Goal: Task Accomplishment & Management: Complete application form

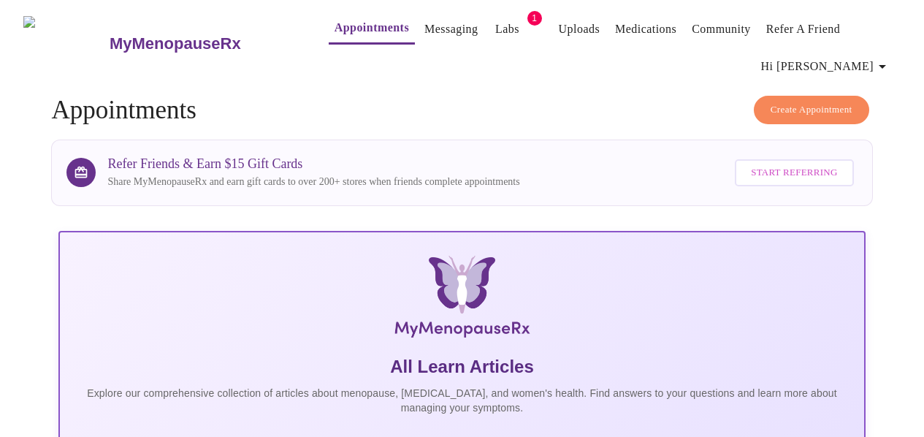
scroll to position [371, 0]
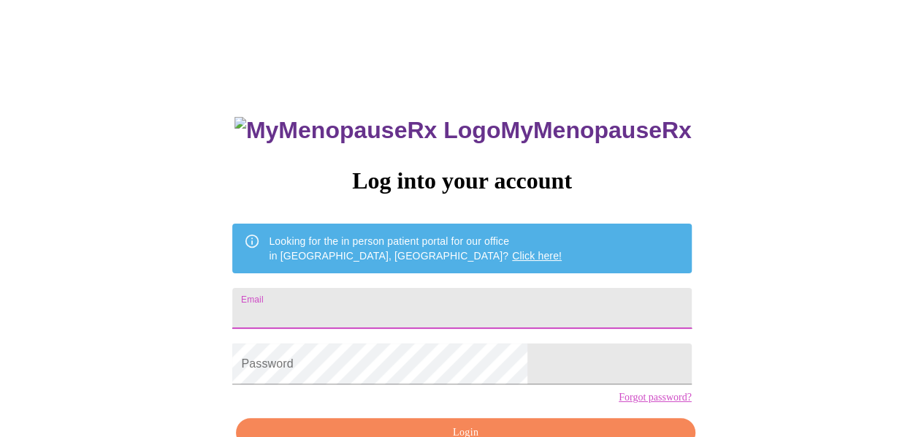
click at [460, 303] on input "Email" at bounding box center [461, 308] width 459 height 41
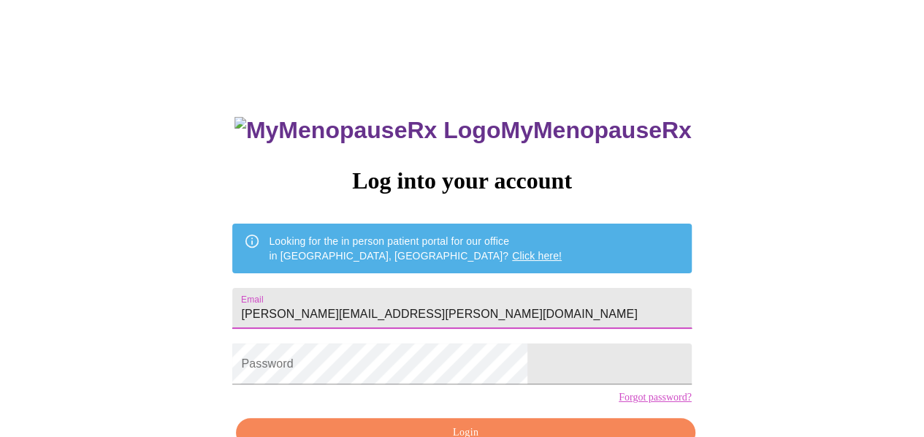
type input "laura.a.goetz@gmail.com"
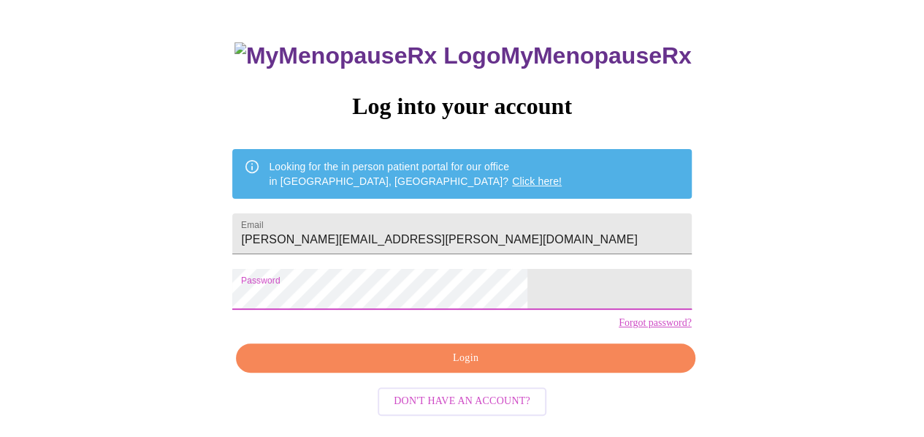
scroll to position [85, 0]
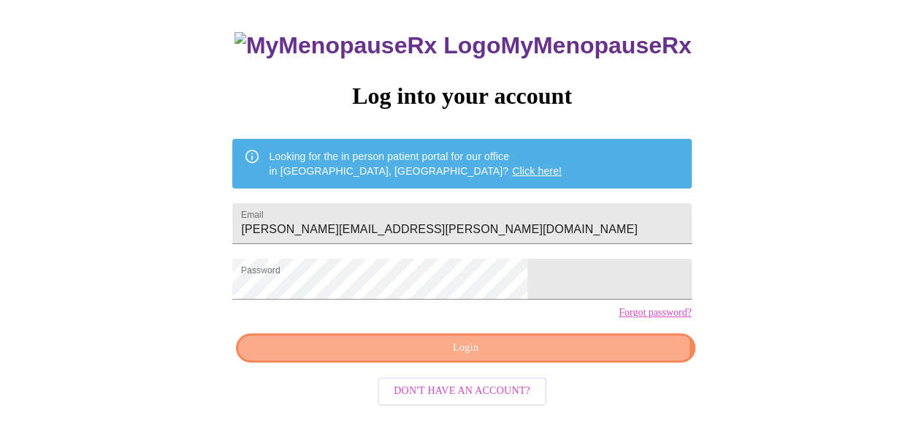
click at [545, 357] on span "Login" at bounding box center [465, 348] width 425 height 18
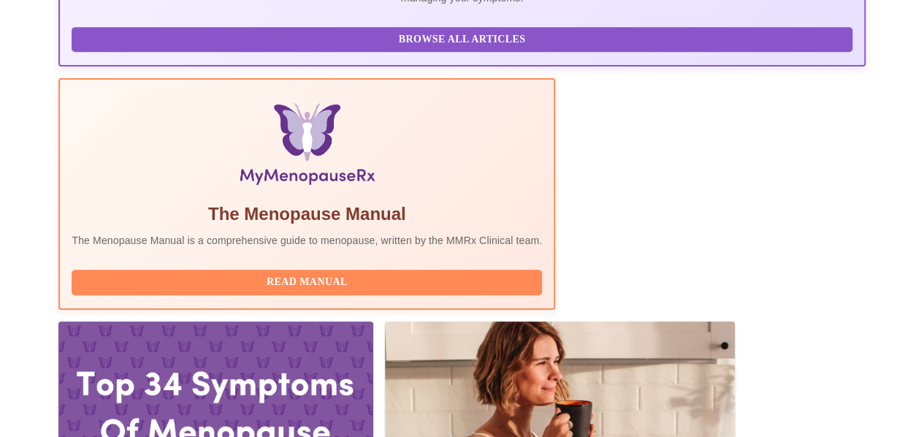
scroll to position [411, 0]
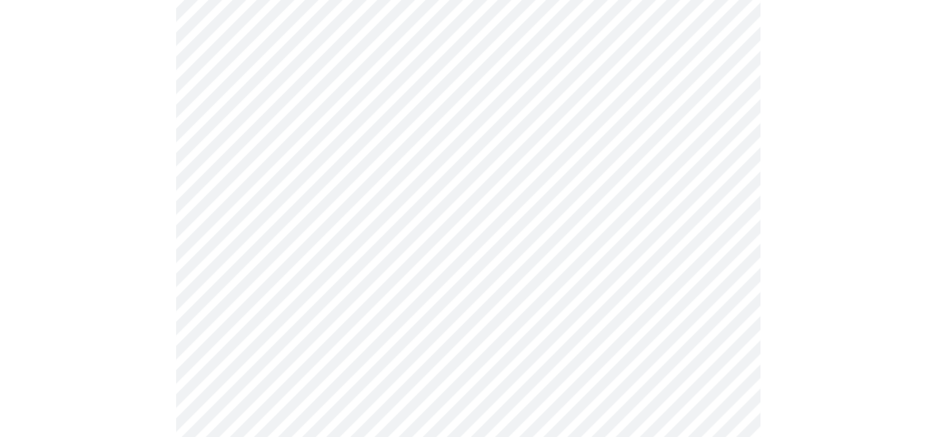
scroll to position [206, 0]
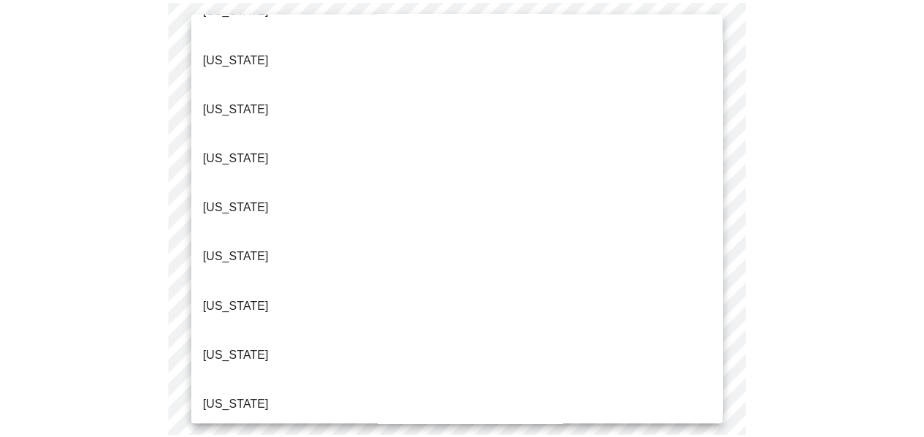
scroll to position [1498, 0]
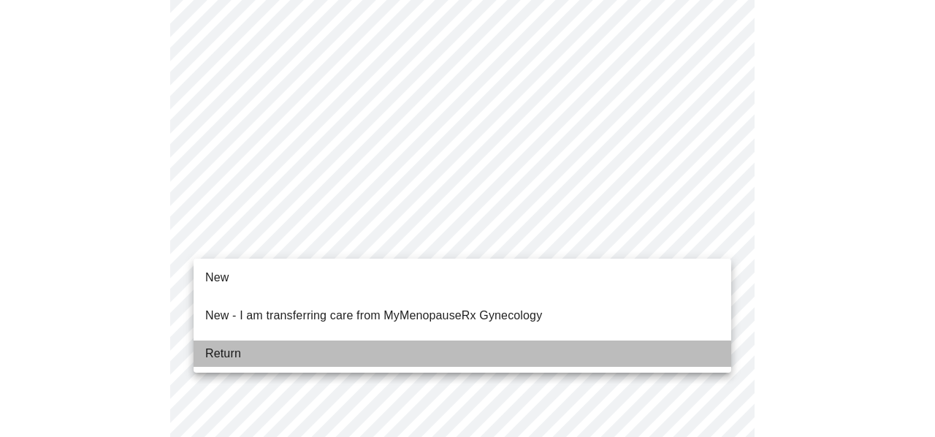
click at [501, 344] on li "Return" at bounding box center [463, 354] width 538 height 26
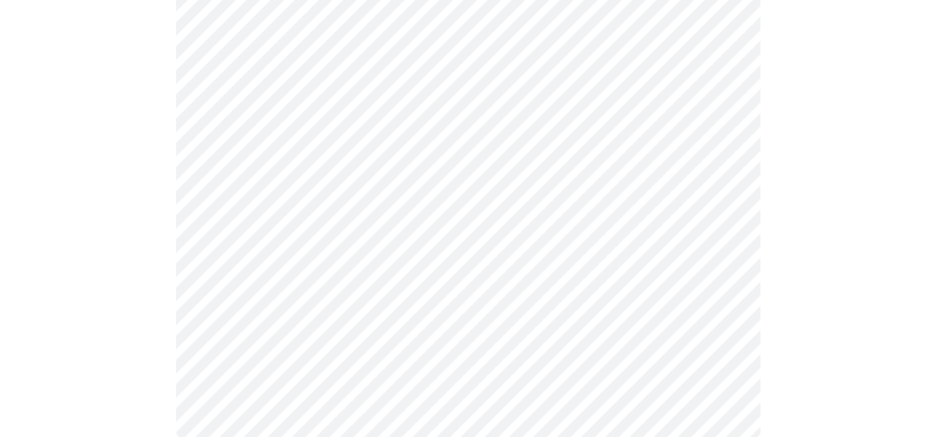
scroll to position [1004, 0]
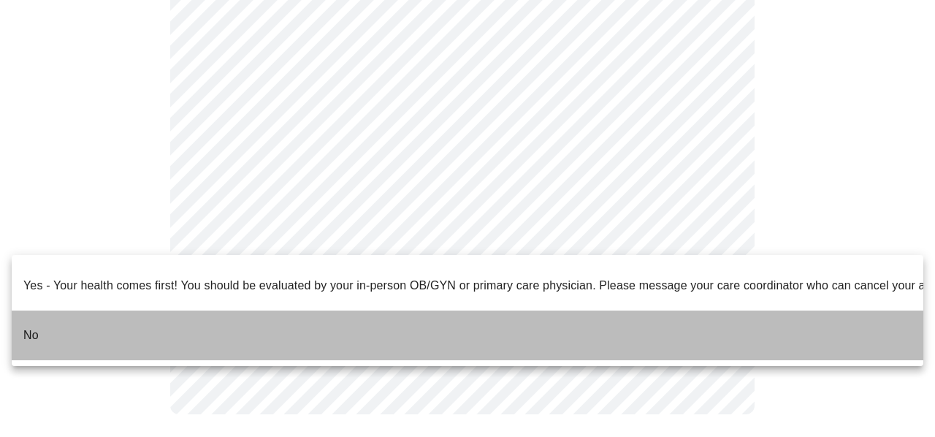
click at [450, 316] on li "No" at bounding box center [468, 336] width 912 height 50
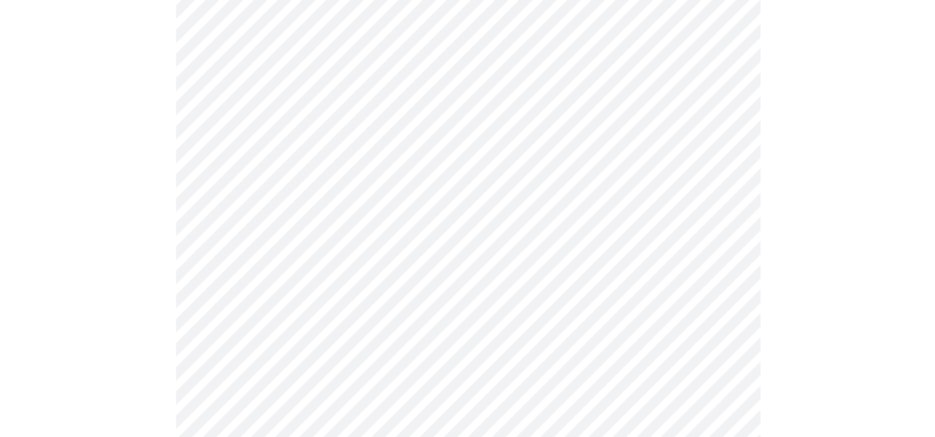
scroll to position [205, 0]
click at [697, 117] on body "MyMenopauseRx Appointments Messaging Labs 1 Uploads Medications Community Refer…" at bounding box center [462, 318] width 913 height 1034
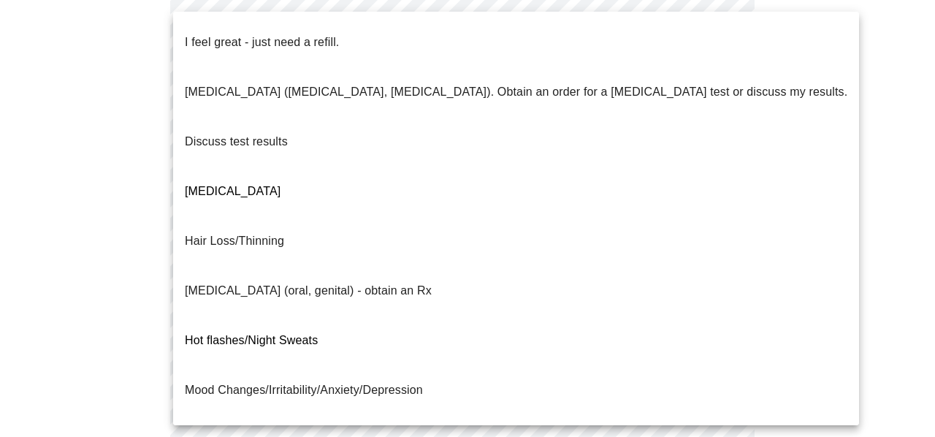
click at [469, 26] on li "I feel great - just need a refill." at bounding box center [516, 43] width 686 height 50
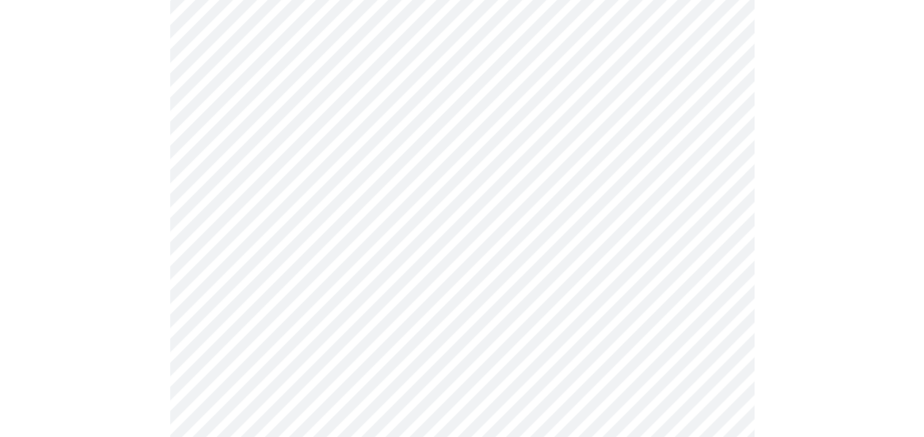
click at [703, 242] on body "MyMenopauseRx Appointments Messaging Labs 1 Uploads Medications Community Refer…" at bounding box center [462, 313] width 913 height 1025
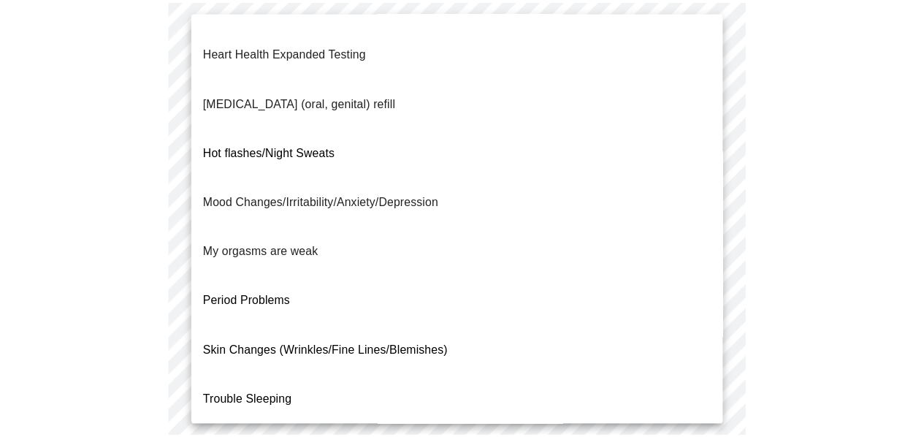
scroll to position [244, 0]
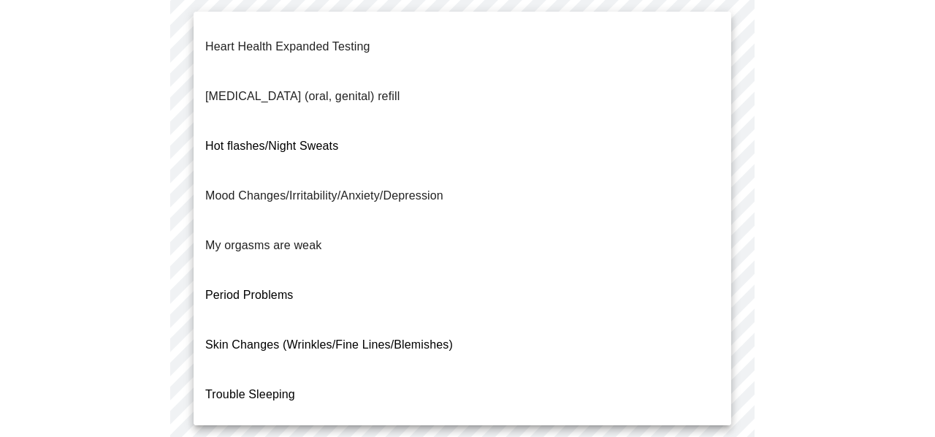
drag, startPoint x: 731, startPoint y: 200, endPoint x: 735, endPoint y: 372, distance: 171.8
click at [735, 372] on div "Abnormal lab results Bone Health (Osteopenia, Osteoporosis) Decreased libido Ey…" at bounding box center [467, 218] width 935 height 437
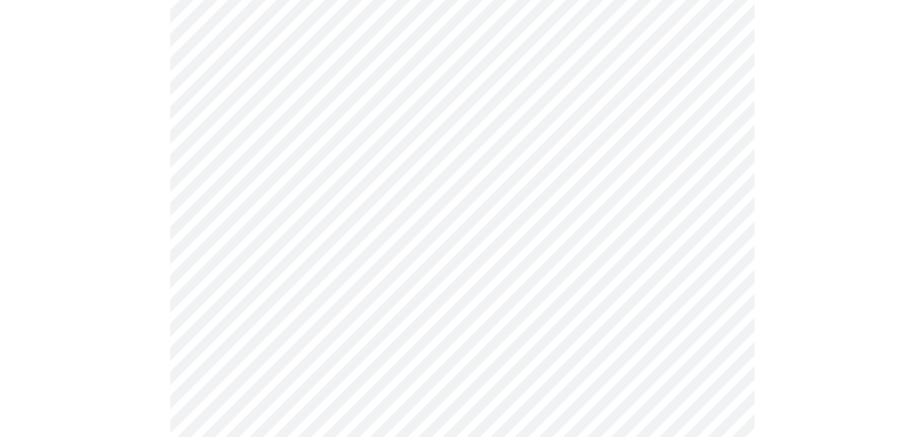
scroll to position [417, 0]
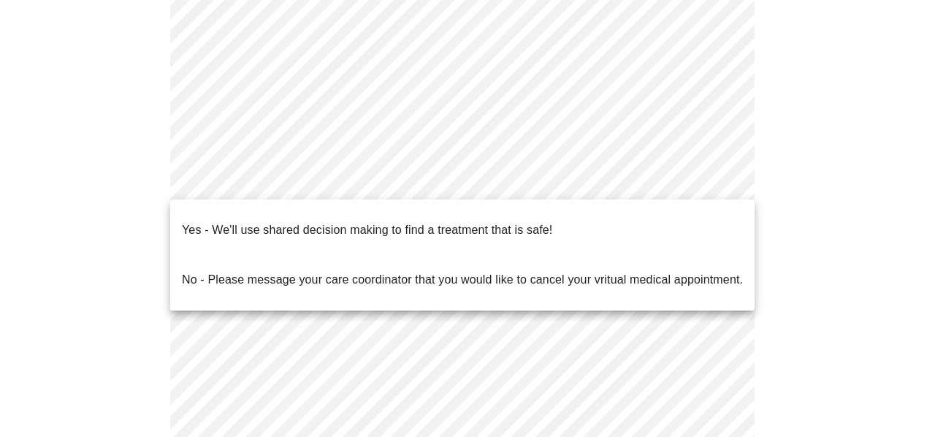
click at [538, 178] on body "MyMenopauseRx Appointments Messaging Labs 1 Uploads Medications Community Refer…" at bounding box center [468, 97] width 924 height 1017
click at [551, 221] on p "Yes - We'll use shared decision making to find a treatment that is safe!" at bounding box center [367, 230] width 371 height 18
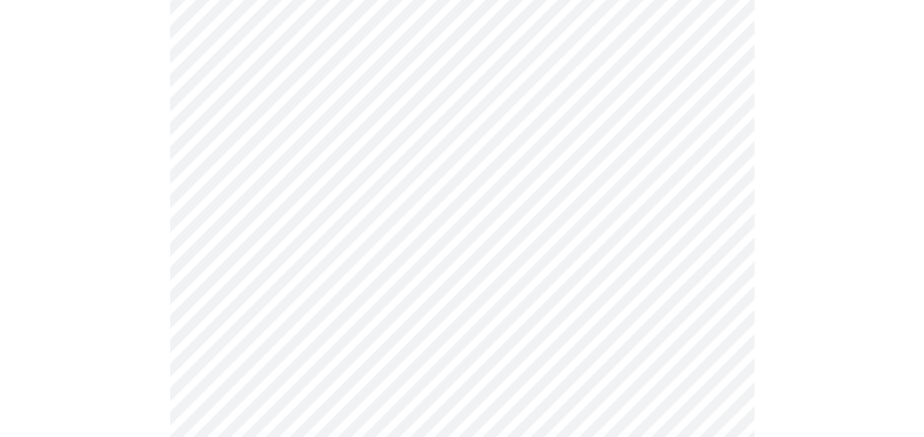
scroll to position [233, 0]
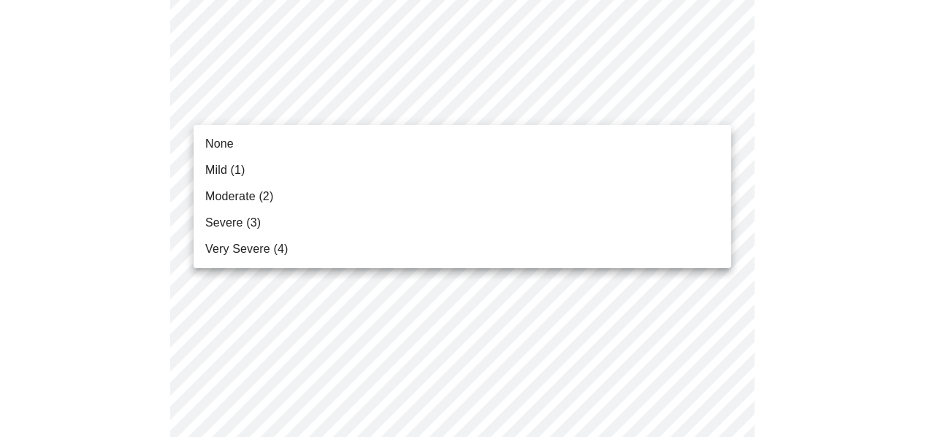
click at [593, 153] on li "None" at bounding box center [463, 144] width 538 height 26
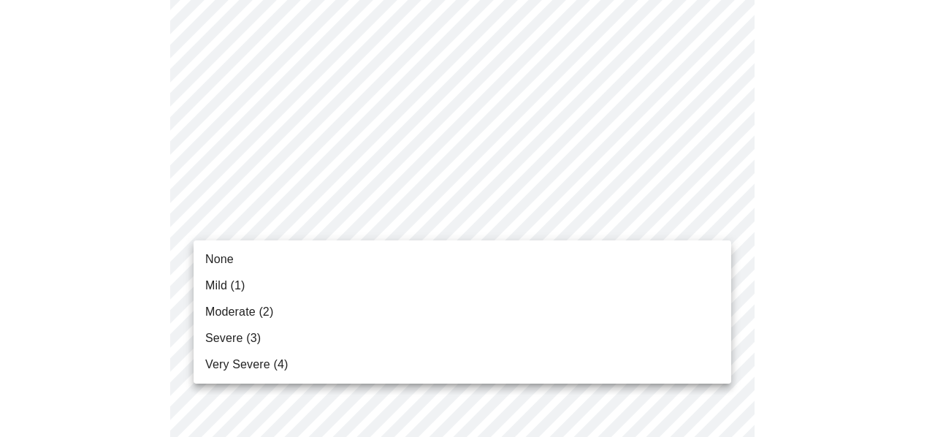
click at [626, 267] on li "None" at bounding box center [463, 259] width 538 height 26
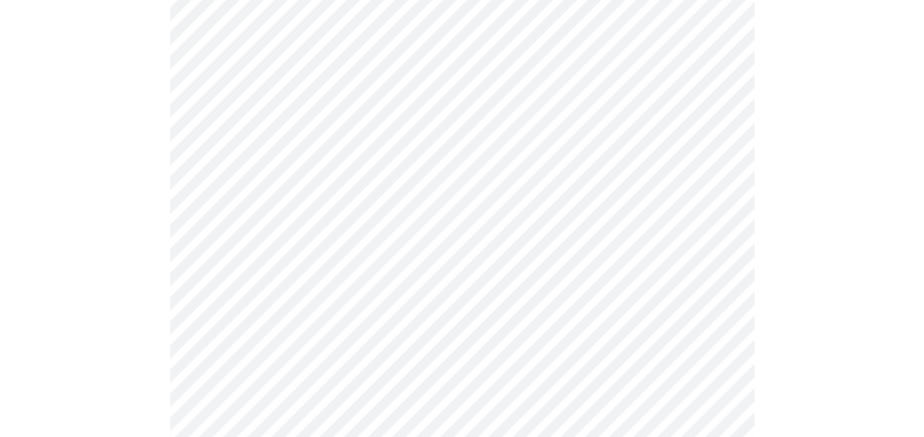
scroll to position [424, 0]
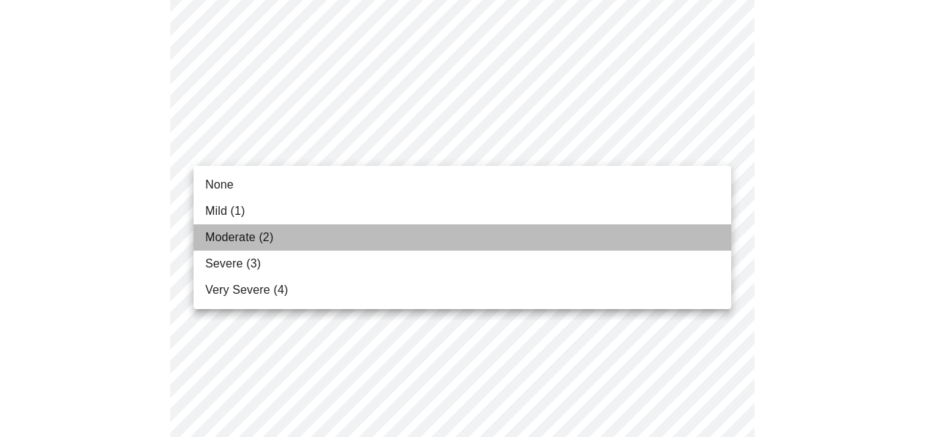
click at [564, 238] on li "Moderate (2)" at bounding box center [463, 237] width 538 height 26
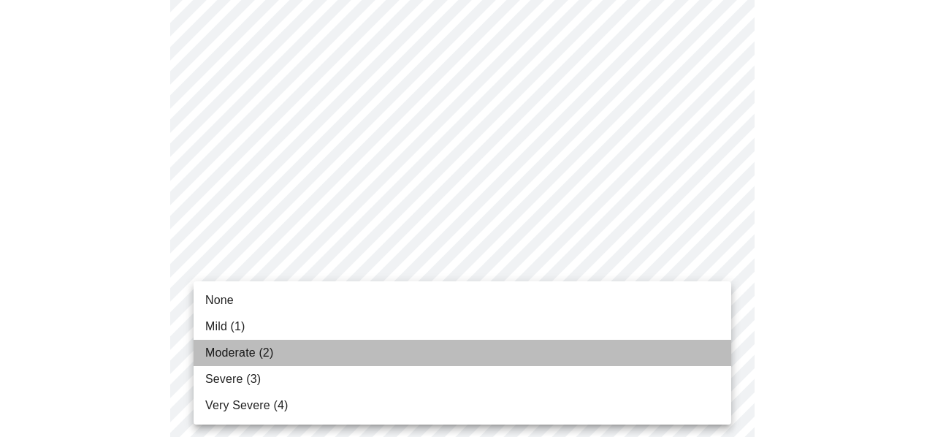
click at [559, 350] on li "Moderate (2)" at bounding box center [463, 353] width 538 height 26
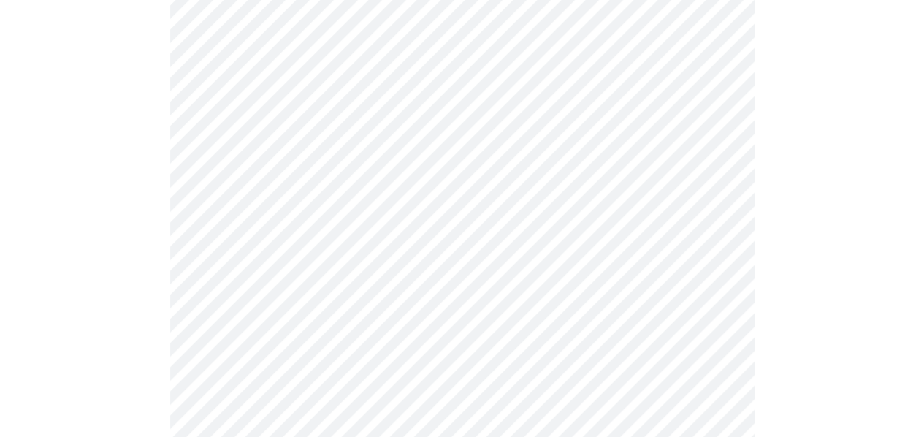
scroll to position [648, 0]
click at [614, 139] on body "MyMenopauseRx Appointments Messaging Labs 1 Uploads Medications Community Refer…" at bounding box center [462, 299] width 913 height 1883
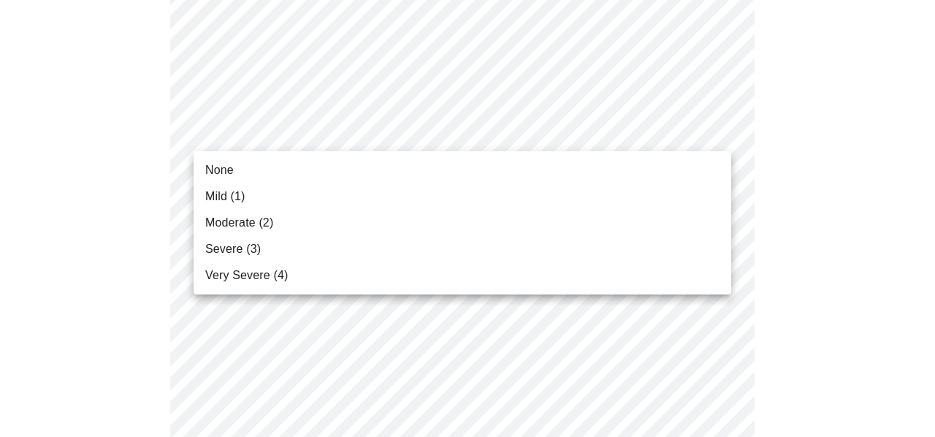
click at [570, 189] on li "Mild (1)" at bounding box center [463, 196] width 538 height 26
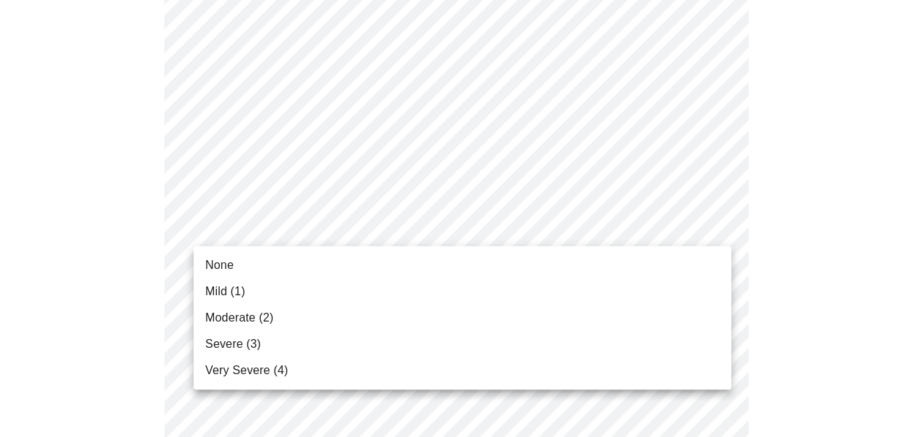
click at [604, 229] on body "MyMenopauseRx Appointments Messaging Labs 1 Uploads Medications Community Refer…" at bounding box center [462, 289] width 913 height 1862
click at [574, 297] on li "Mild (1)" at bounding box center [463, 291] width 538 height 26
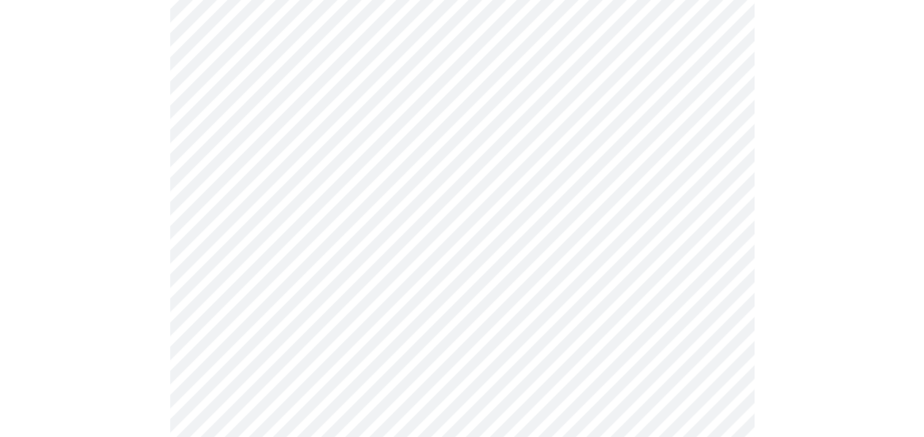
scroll to position [850, 0]
click at [574, 150] on body "MyMenopauseRx Appointments Messaging Labs 1 Uploads Medications Community Refer…" at bounding box center [462, 77] width 913 height 1842
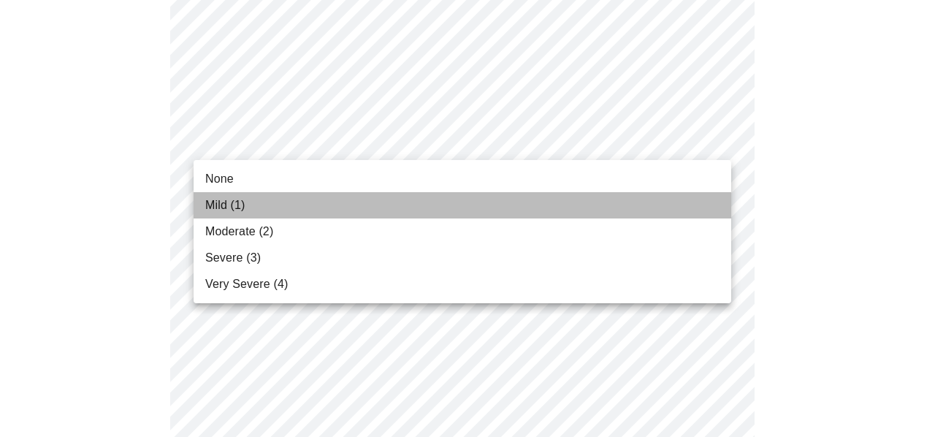
click at [552, 201] on li "Mild (1)" at bounding box center [463, 205] width 538 height 26
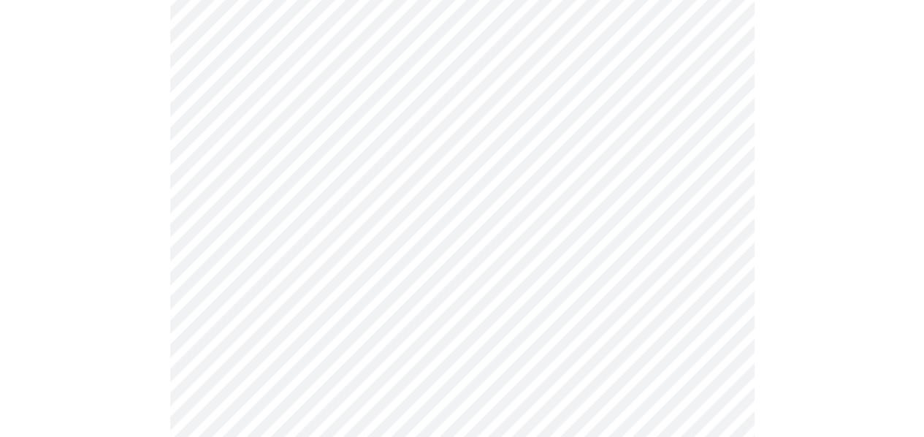
click at [544, 254] on body "MyMenopauseRx Appointments Messaging Labs 1 Uploads Medications Community Refer…" at bounding box center [462, 66] width 913 height 1821
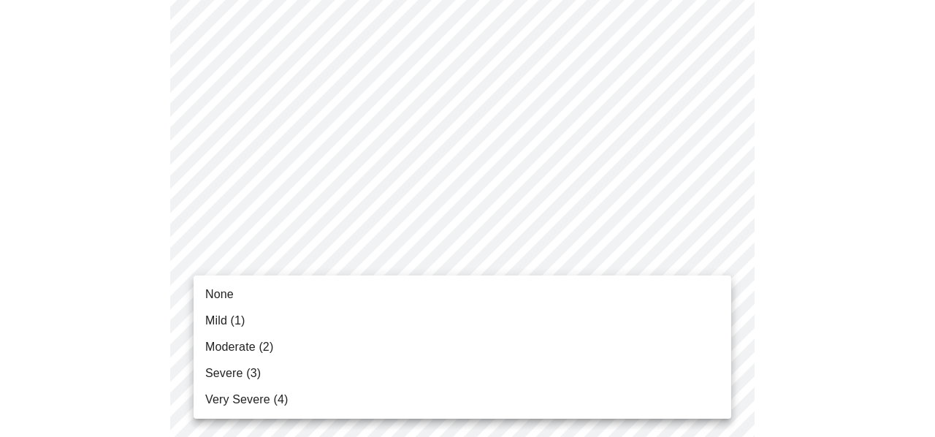
click at [508, 340] on li "Moderate (2)" at bounding box center [463, 347] width 538 height 26
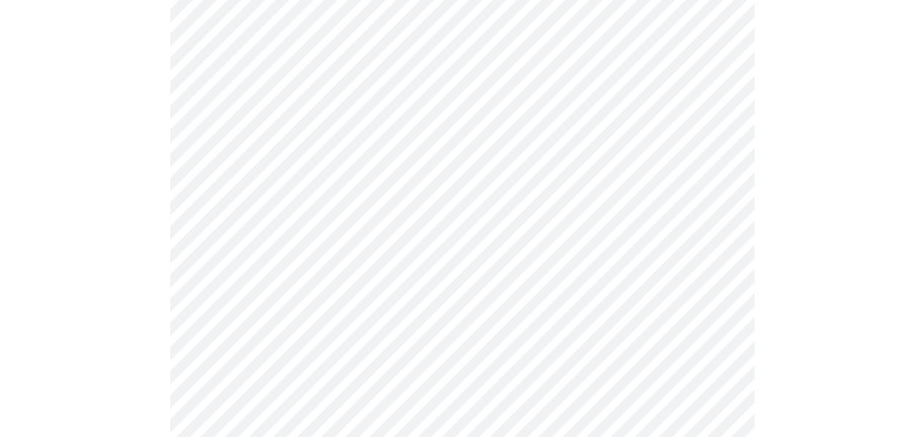
scroll to position [1074, 0]
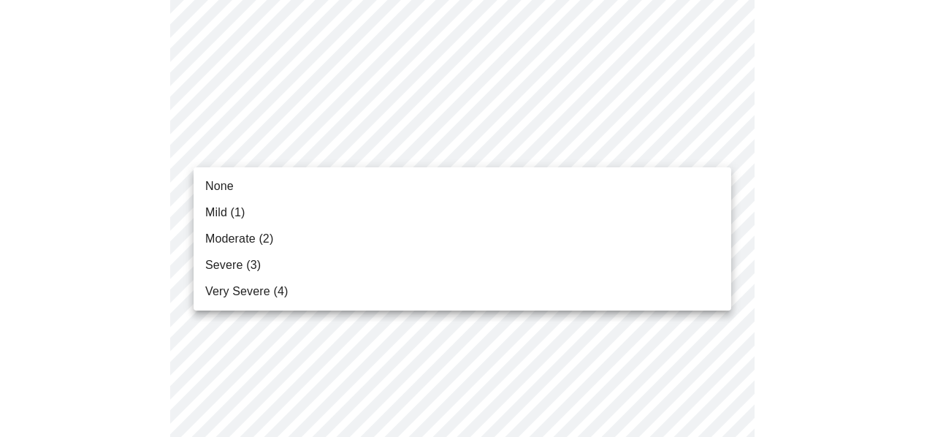
click at [461, 227] on li "Moderate (2)" at bounding box center [463, 239] width 538 height 26
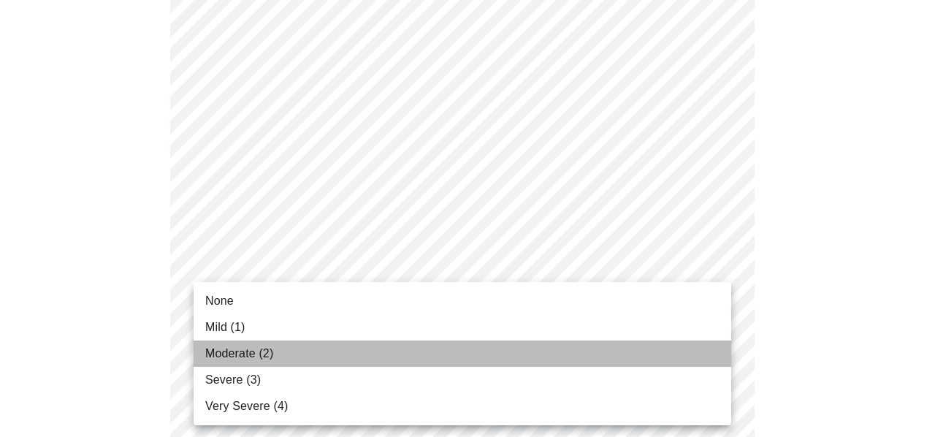
click at [477, 365] on li "Moderate (2)" at bounding box center [463, 354] width 538 height 26
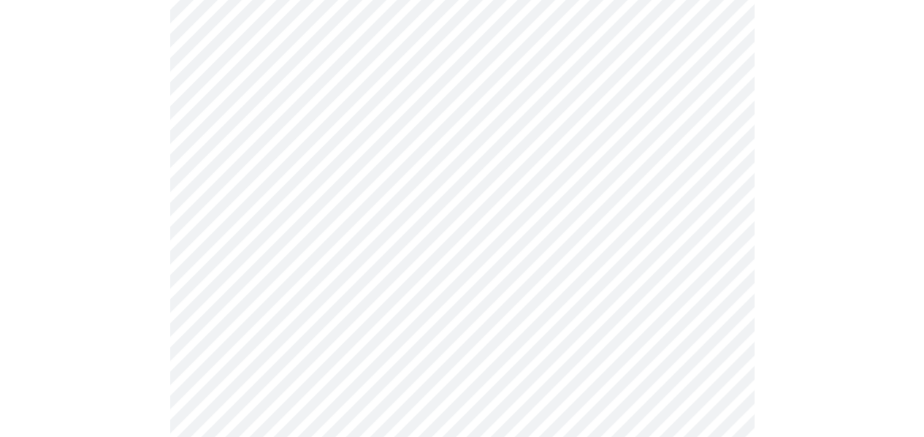
scroll to position [1287, 0]
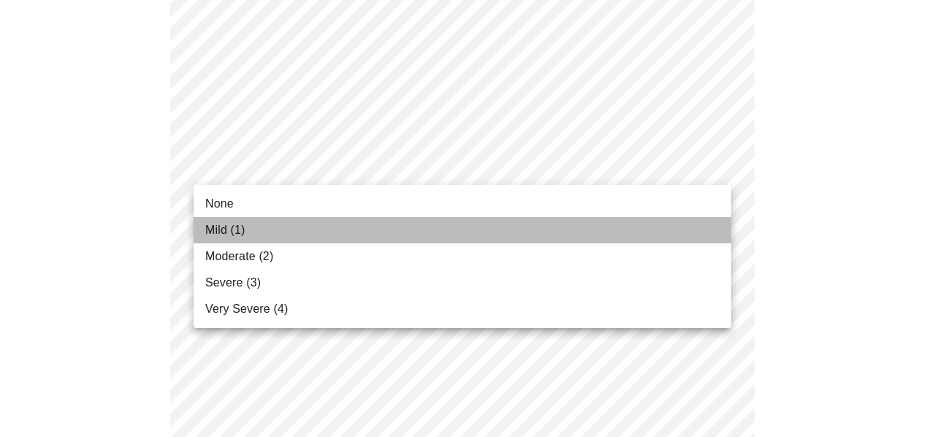
click at [584, 223] on li "Mild (1)" at bounding box center [463, 230] width 538 height 26
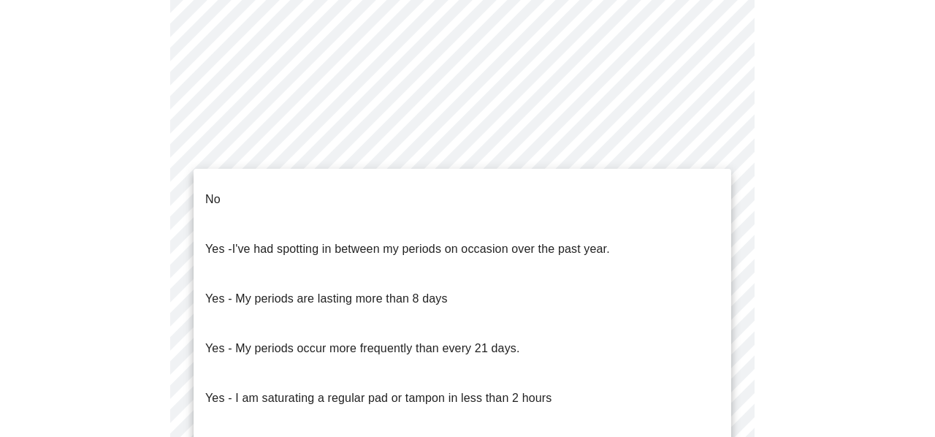
click at [646, 182] on li "No" at bounding box center [463, 200] width 538 height 50
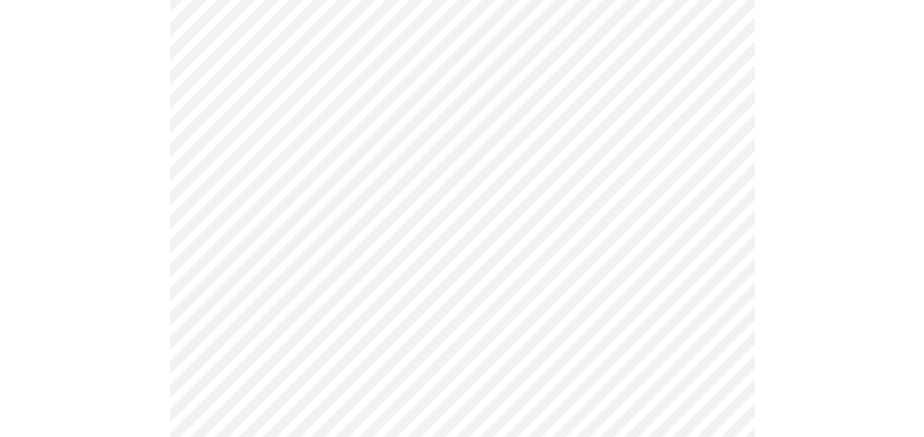
scroll to position [845, 0]
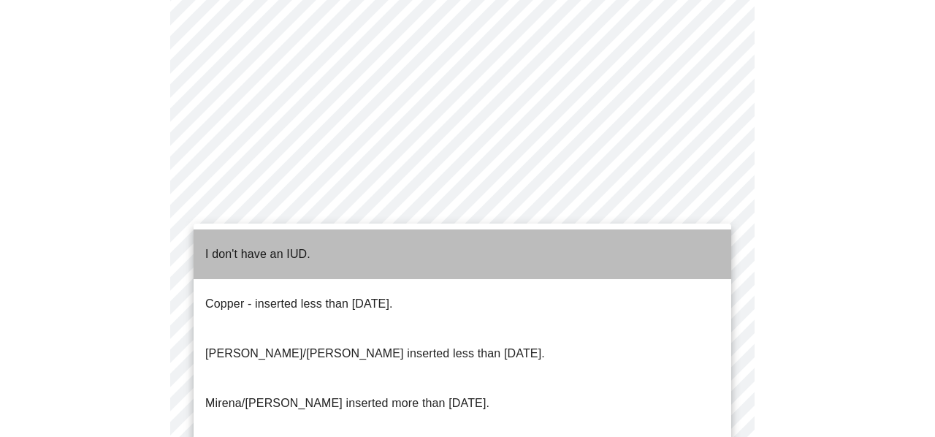
click at [663, 257] on li "I don't have an IUD." at bounding box center [463, 254] width 538 height 50
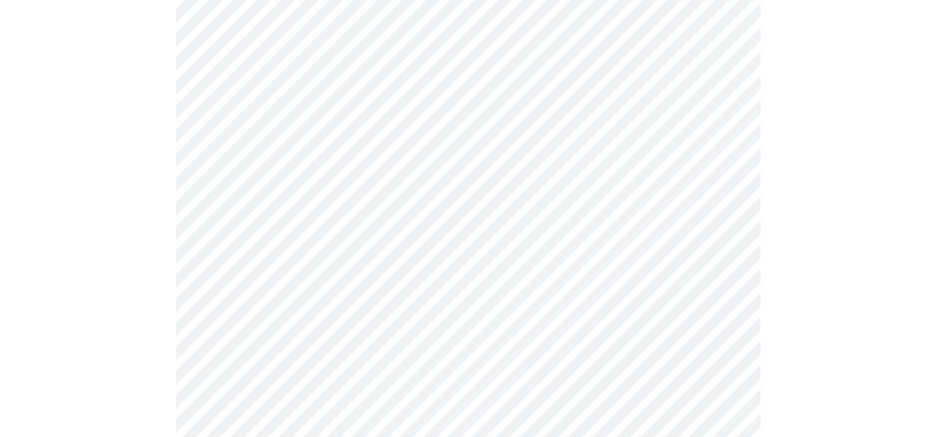
scroll to position [998, 0]
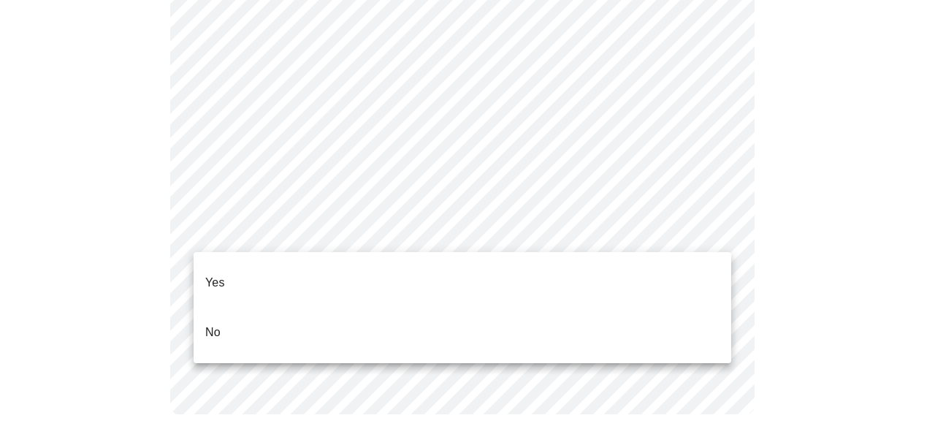
click at [563, 265] on li "Yes" at bounding box center [463, 283] width 538 height 50
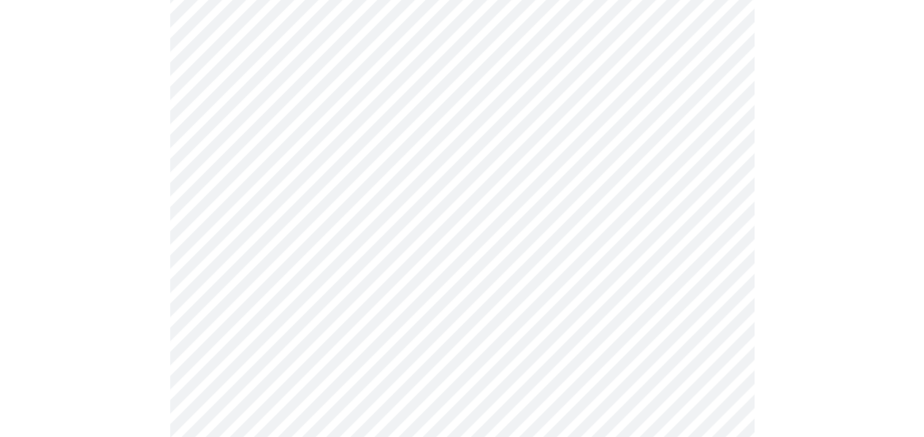
scroll to position [203, 0]
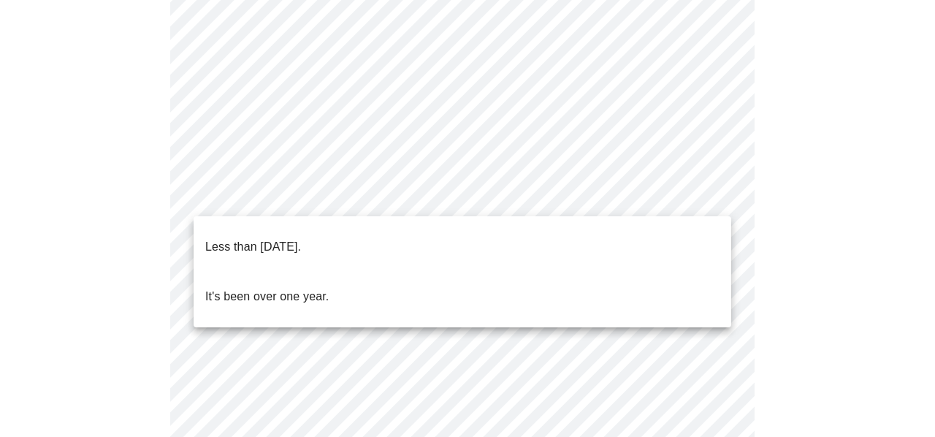
click at [414, 186] on body "MyMenopauseRx Appointments Messaging Labs 1 Uploads Medications Community Refer…" at bounding box center [468, 405] width 924 height 1204
click at [379, 248] on li "Less than one year ago." at bounding box center [463, 247] width 538 height 50
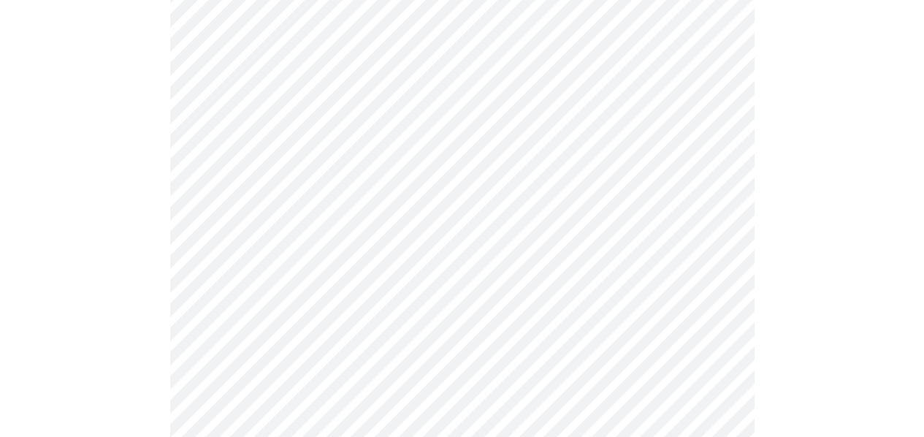
scroll to position [385, 0]
click at [656, 148] on body "MyMenopauseRx Appointments Messaging Labs 1 Uploads Medications Community Refer…" at bounding box center [468, 219] width 924 height 1196
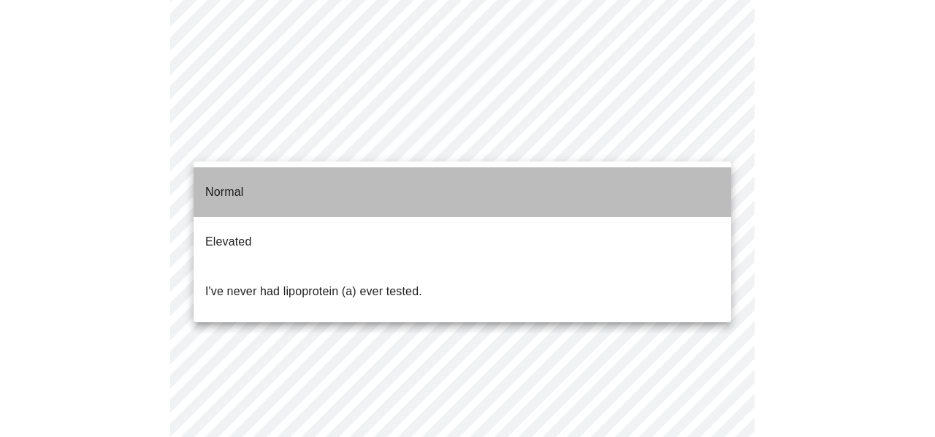
click at [646, 179] on li "Normal" at bounding box center [463, 192] width 538 height 50
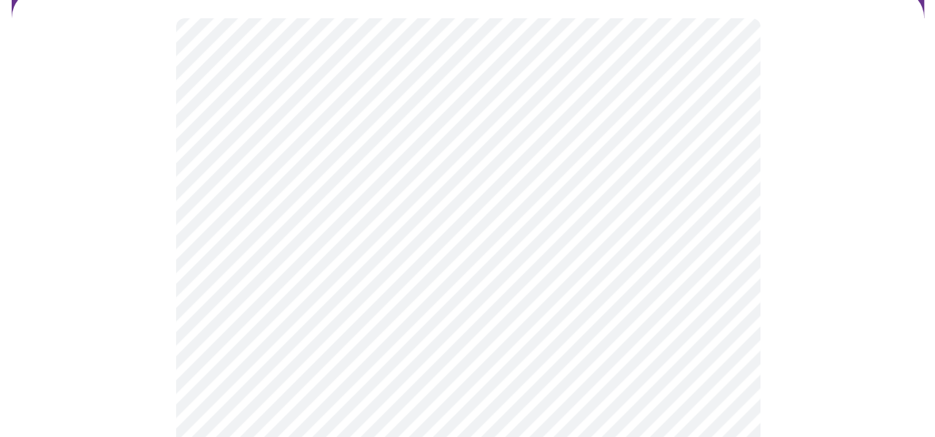
scroll to position [145, 0]
click at [475, 295] on body "MyMenopauseRx Appointments Messaging Labs 1 Uploads Medications Community Refer…" at bounding box center [462, 261] width 913 height 800
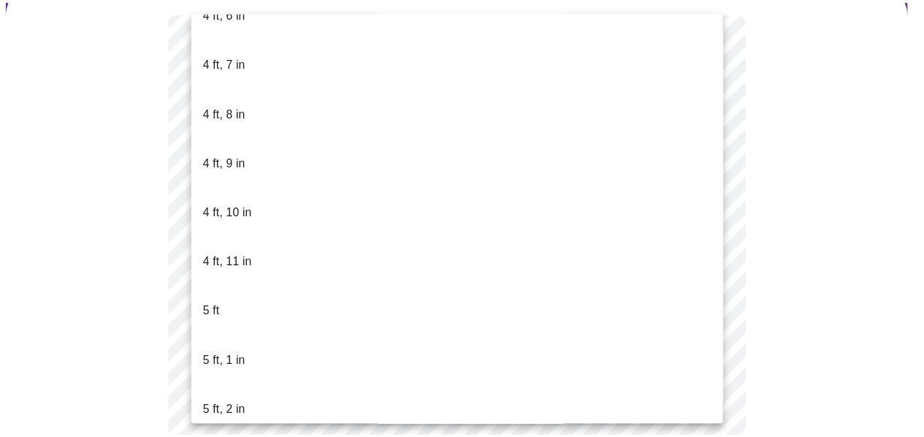
scroll to position [929, 0]
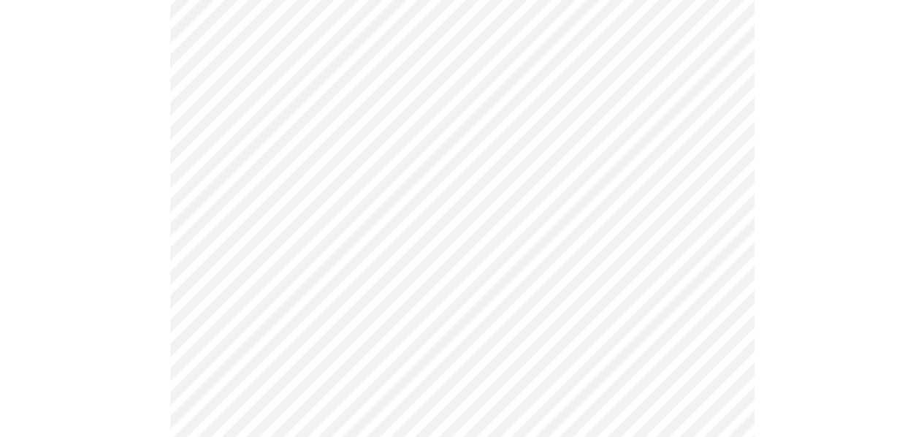
scroll to position [3780, 0]
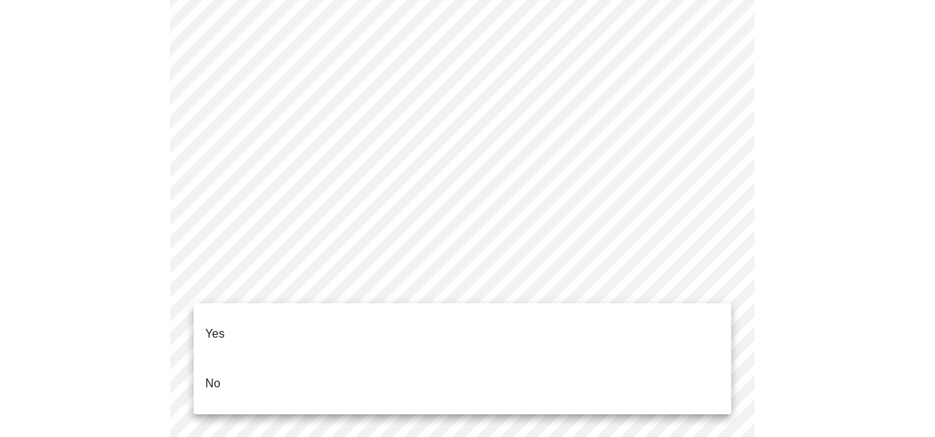
click at [515, 371] on li "No" at bounding box center [463, 384] width 538 height 50
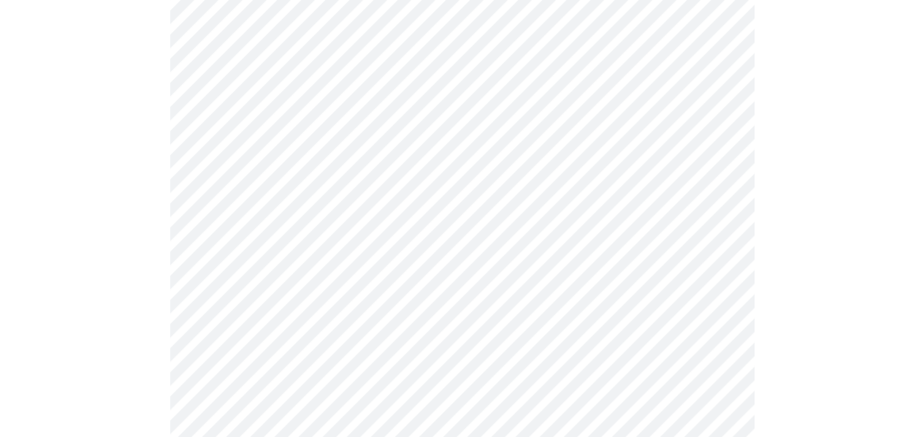
scroll to position [1334, 0]
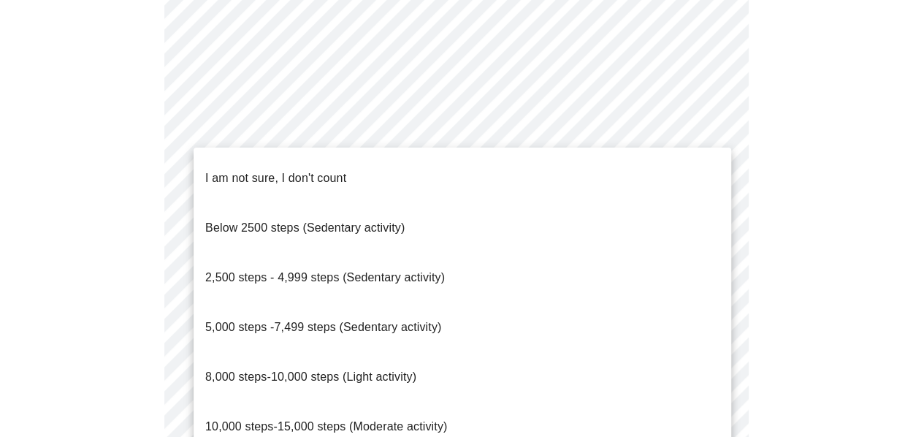
click at [552, 303] on li "5,000 steps -7,499 steps (Sedentary activity)" at bounding box center [463, 328] width 538 height 50
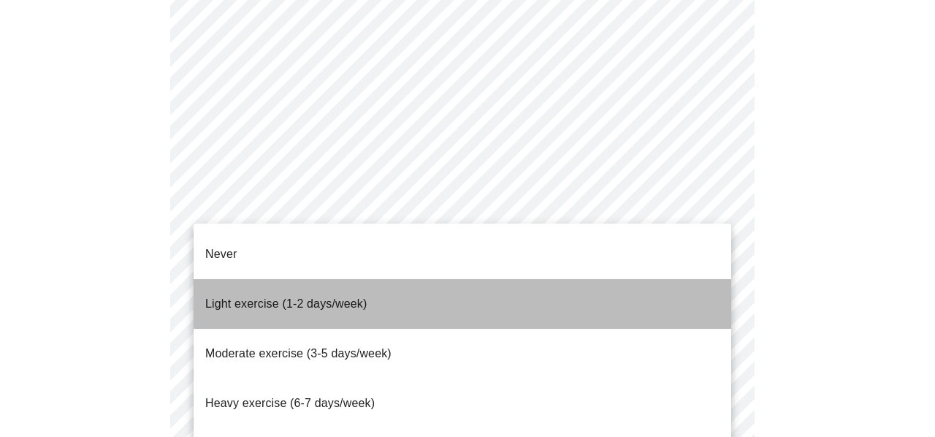
click at [547, 279] on li "Light exercise (1-2 days/week)" at bounding box center [463, 304] width 538 height 50
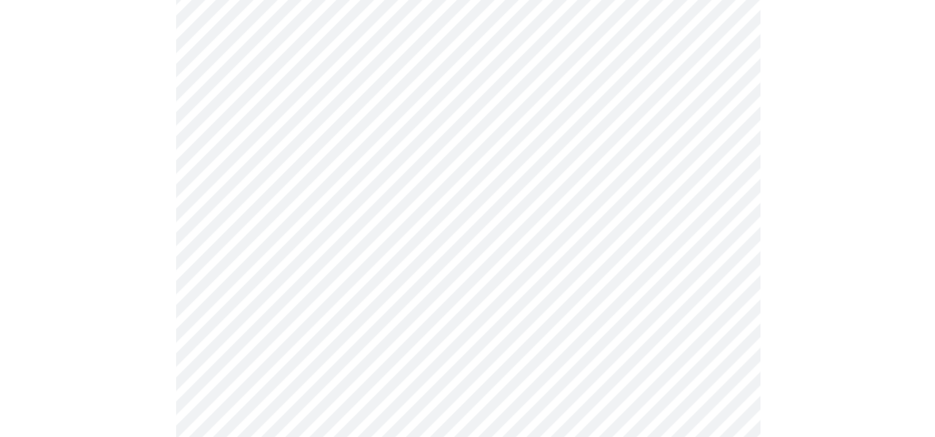
scroll to position [1476, 0]
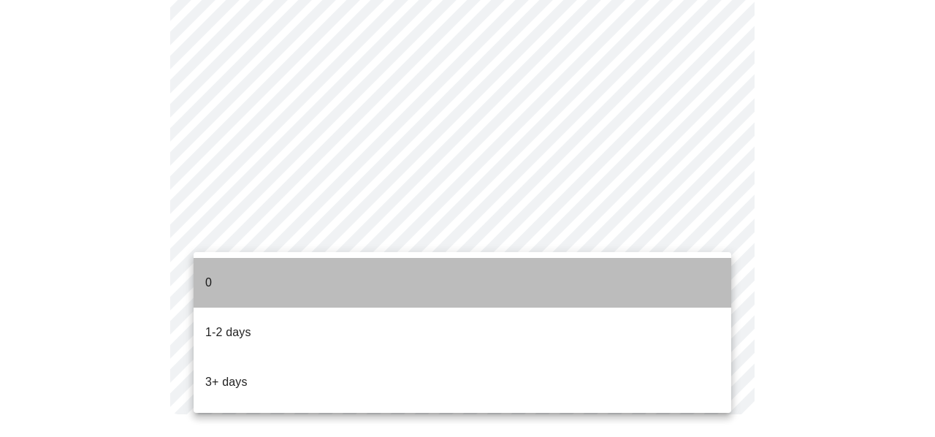
click at [423, 283] on li "0" at bounding box center [463, 283] width 538 height 50
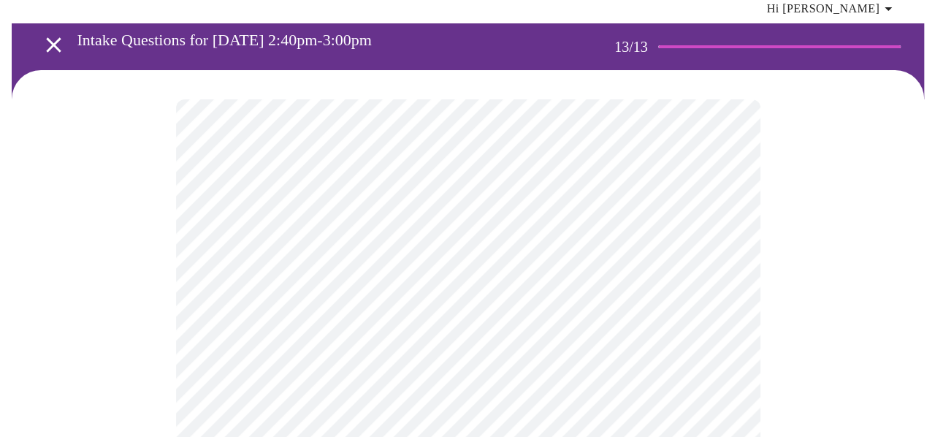
scroll to position [56, 0]
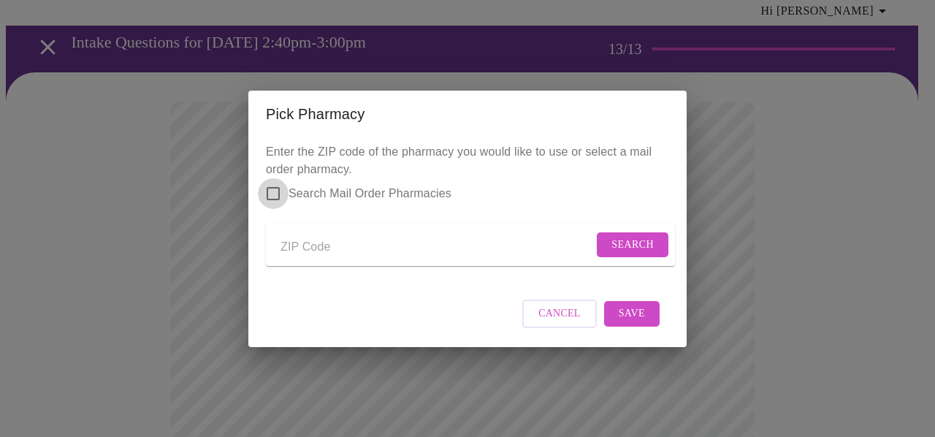
click at [278, 186] on input "Search Mail Order Pharmacies" at bounding box center [273, 193] width 31 height 31
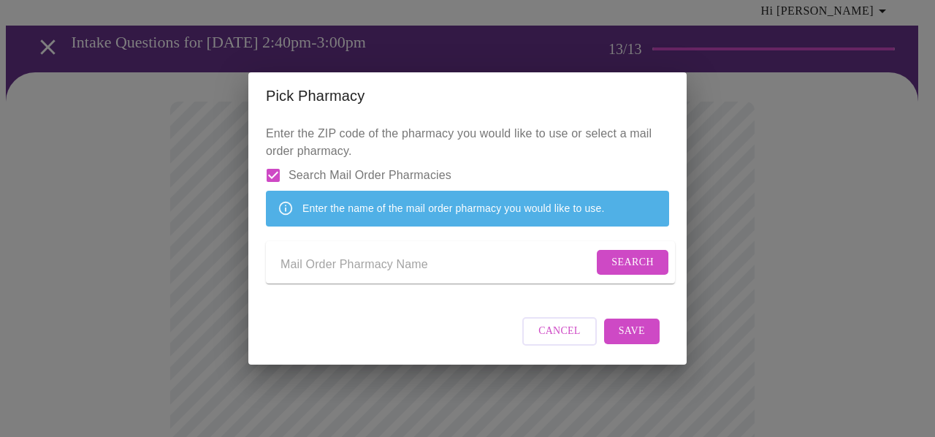
click at [276, 162] on input "Search Mail Order Pharmacies" at bounding box center [273, 175] width 31 height 31
checkbox input "false"
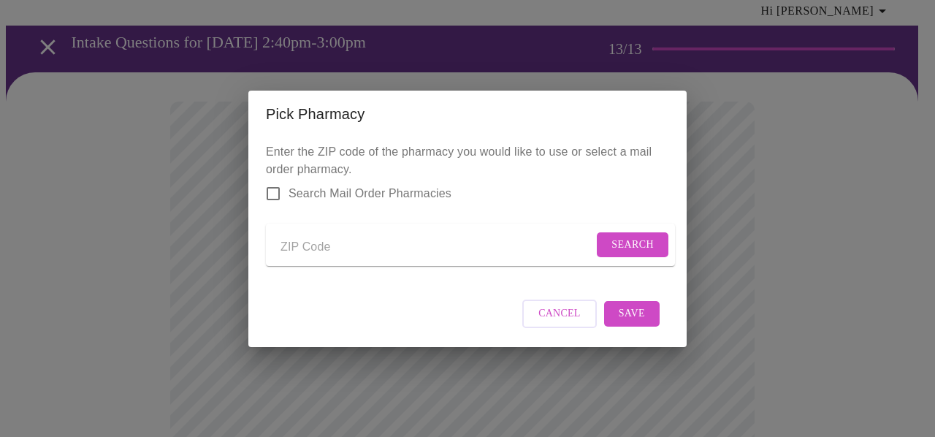
click at [319, 245] on input "Send a message to your care team" at bounding box center [437, 247] width 313 height 23
type input "54481"
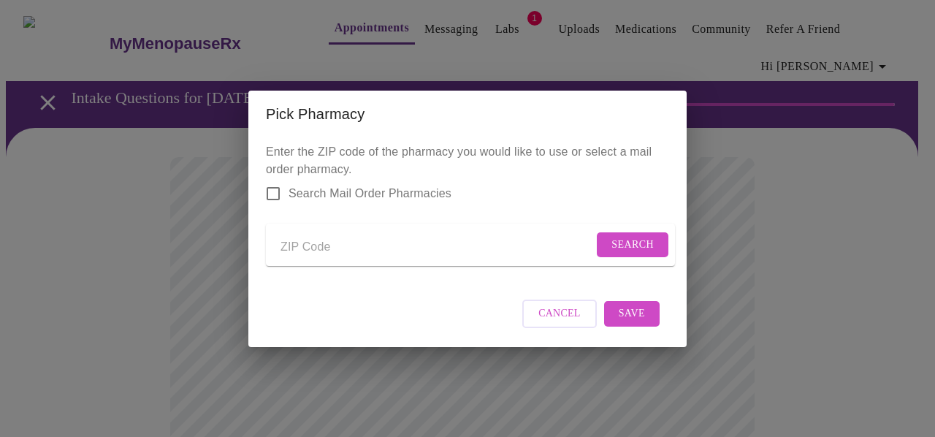
click at [325, 248] on input "Send a message to your care team" at bounding box center [437, 247] width 313 height 23
type input "54481"
click at [626, 239] on span "Search" at bounding box center [633, 245] width 42 height 18
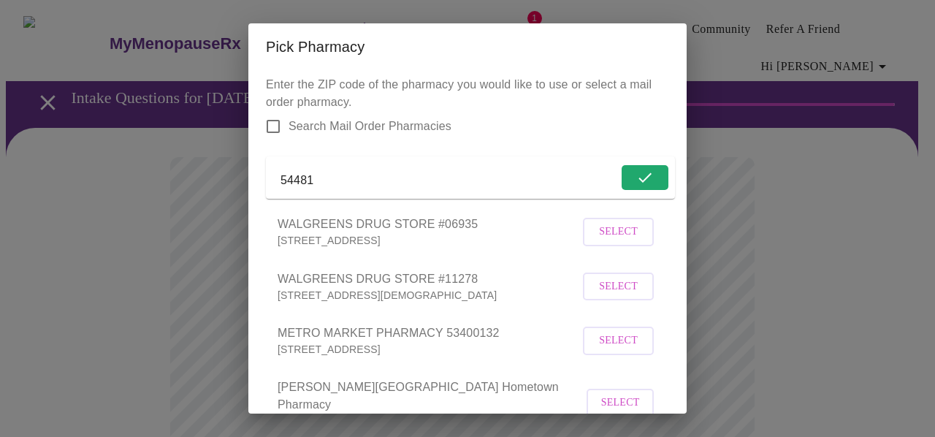
click at [599, 296] on span "Select" at bounding box center [618, 287] width 39 height 18
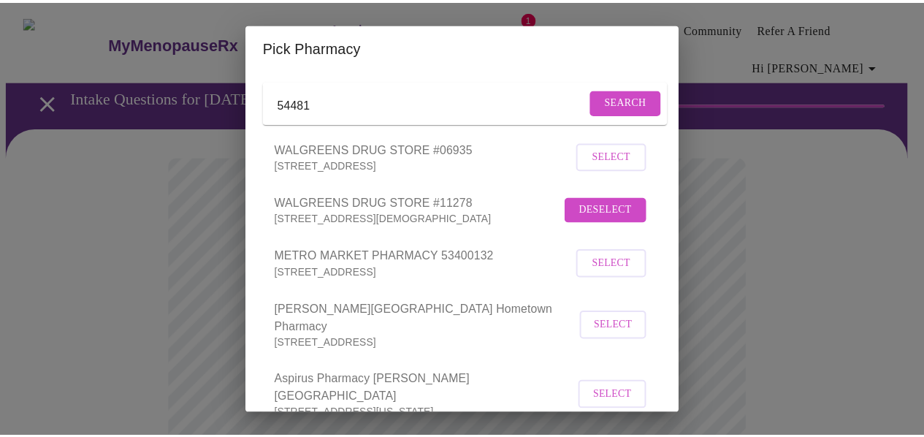
scroll to position [157, 0]
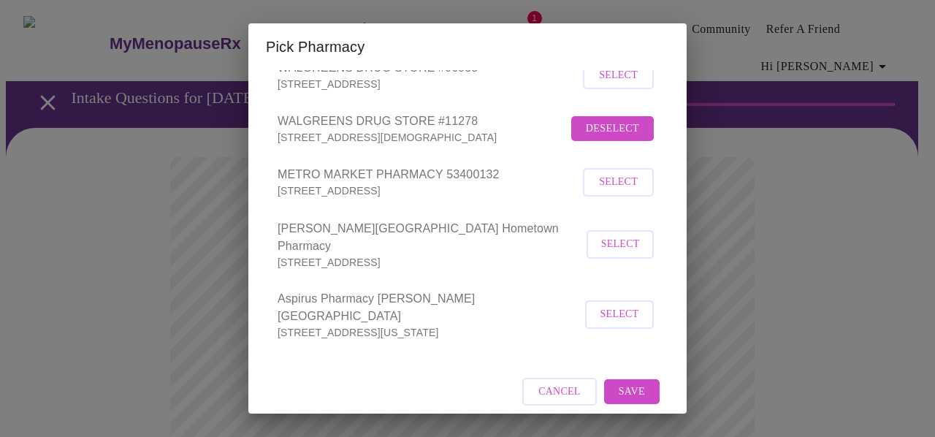
click at [619, 383] on span "Save" at bounding box center [632, 392] width 26 height 18
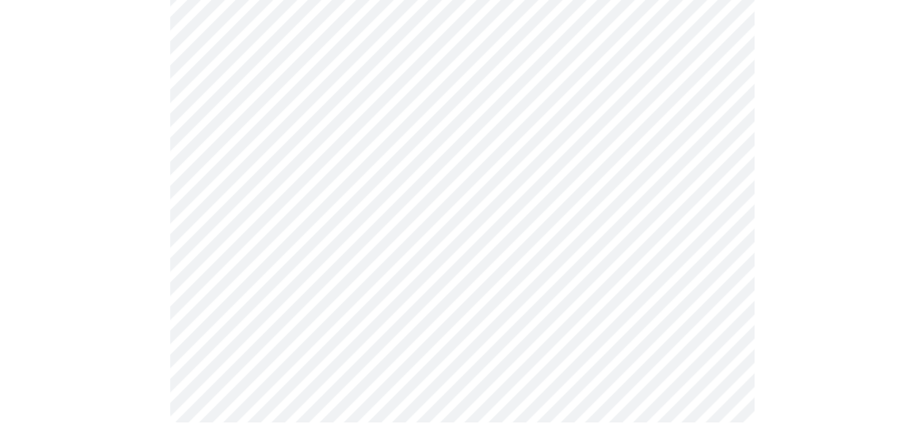
scroll to position [1107, 0]
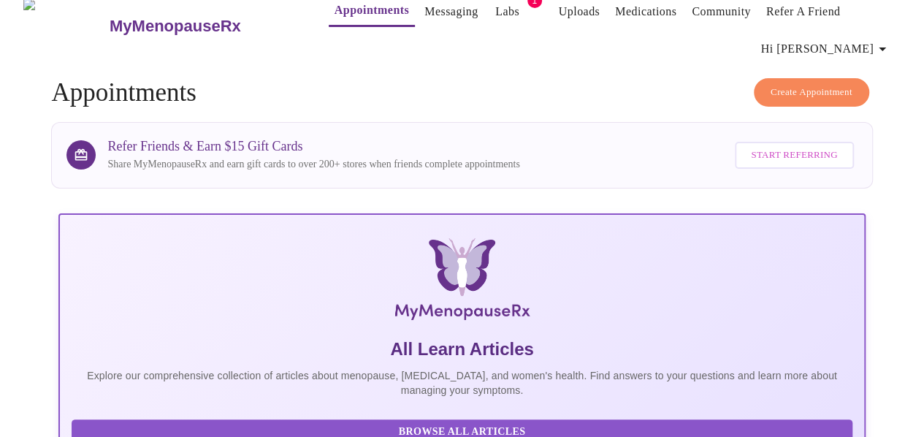
scroll to position [10, 0]
